Goal: Find specific page/section: Find specific page/section

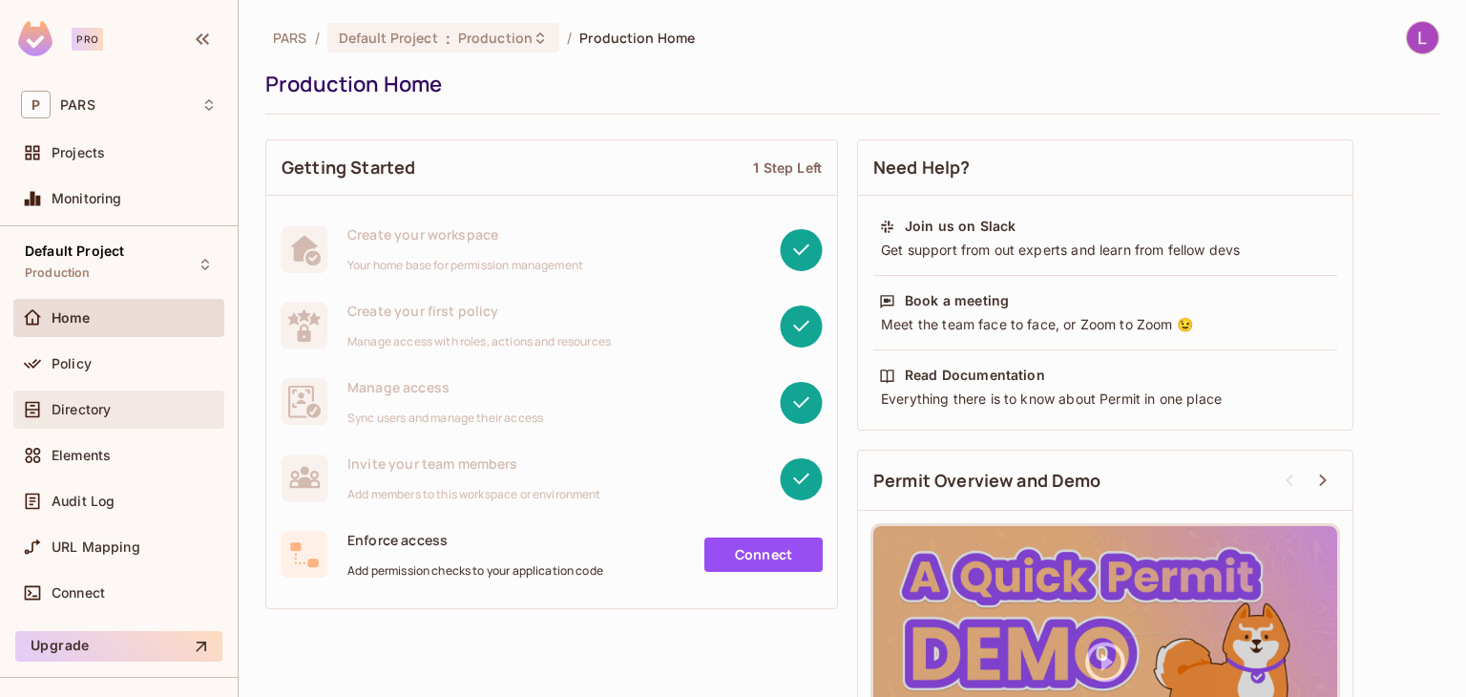
click at [77, 413] on span "Directory" at bounding box center [81, 409] width 59 height 15
click at [100, 402] on span "Directory" at bounding box center [81, 409] width 59 height 15
